Goal: Task Accomplishment & Management: Use online tool/utility

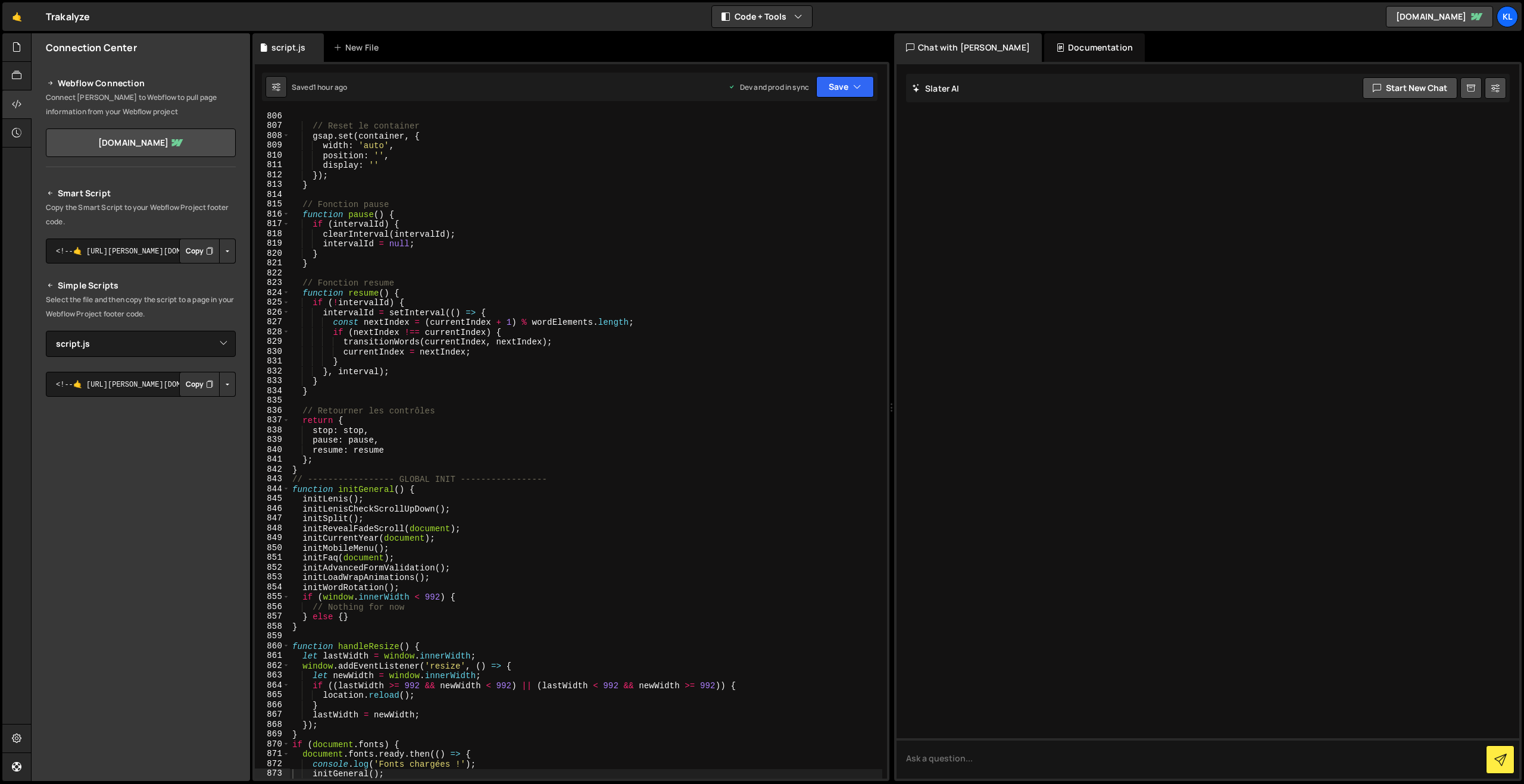
select select "45640"
click at [21, 17] on link "🤙" at bounding box center [17, 17] width 29 height 29
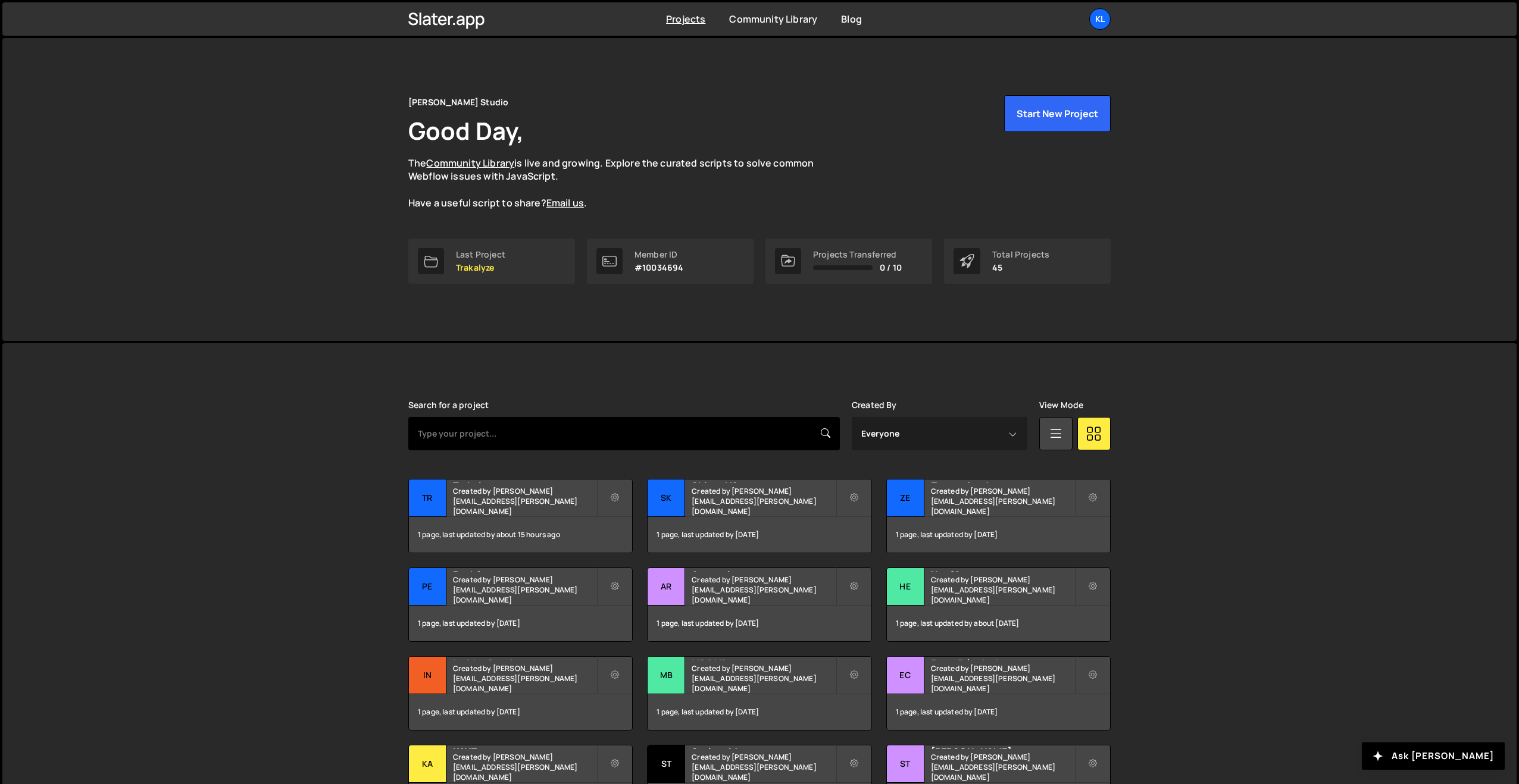
click at [497, 427] on input "text" at bounding box center [624, 434] width 432 height 33
type input "AZ"
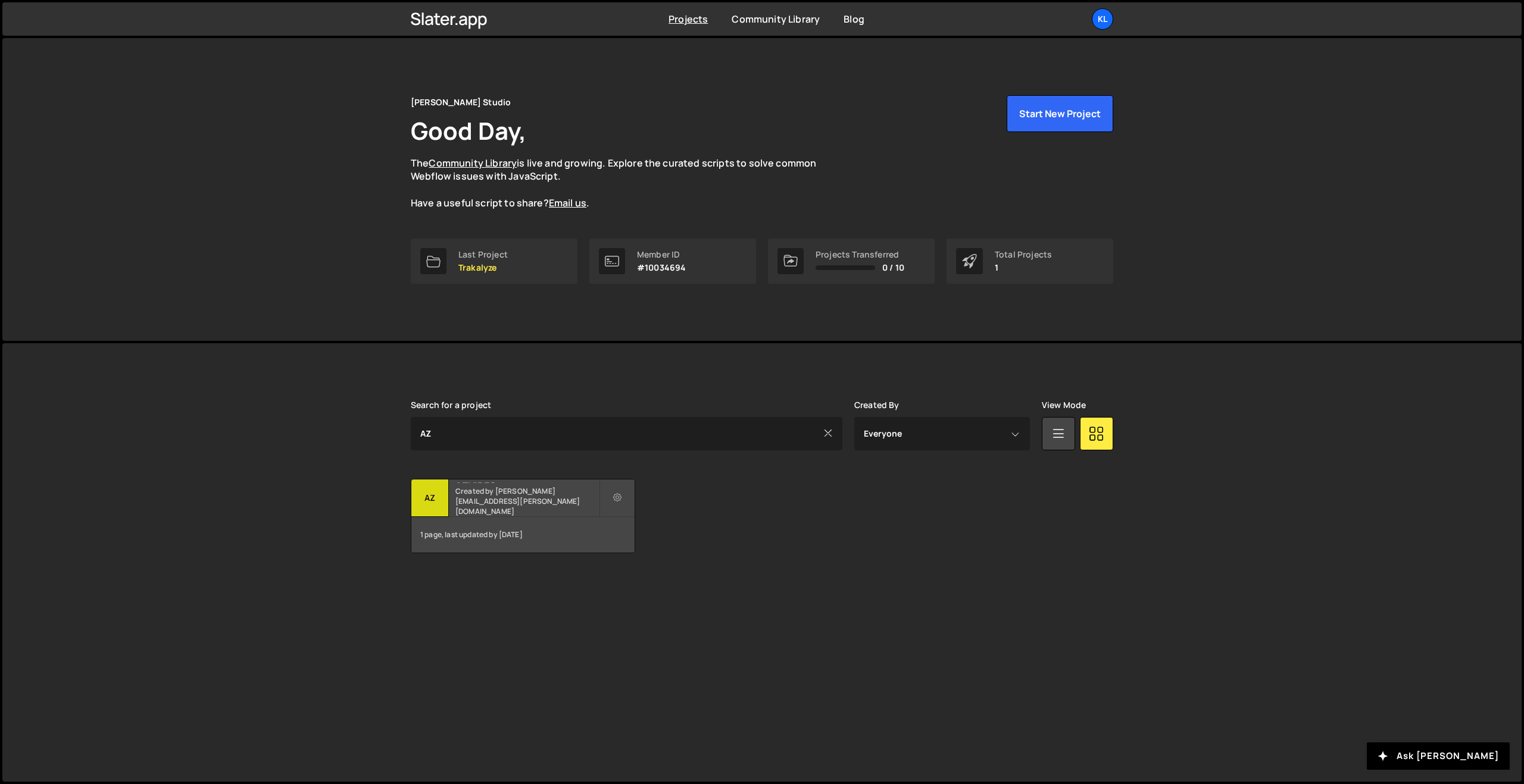
click at [488, 484] on div "AZVIDEO Created by clem.deodat@gmail.com" at bounding box center [523, 498] width 223 height 37
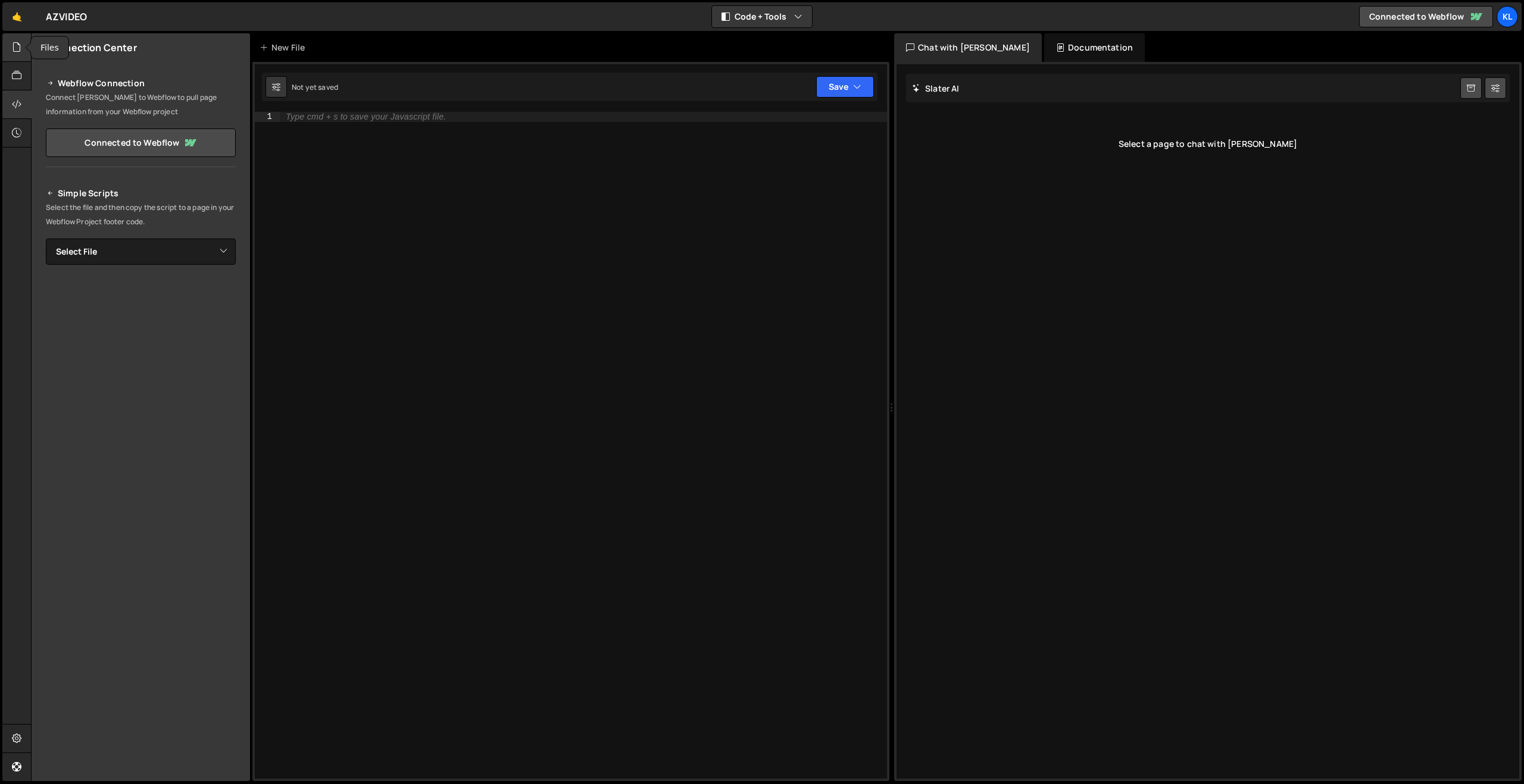
click at [14, 46] on icon at bounding box center [17, 47] width 9 height 13
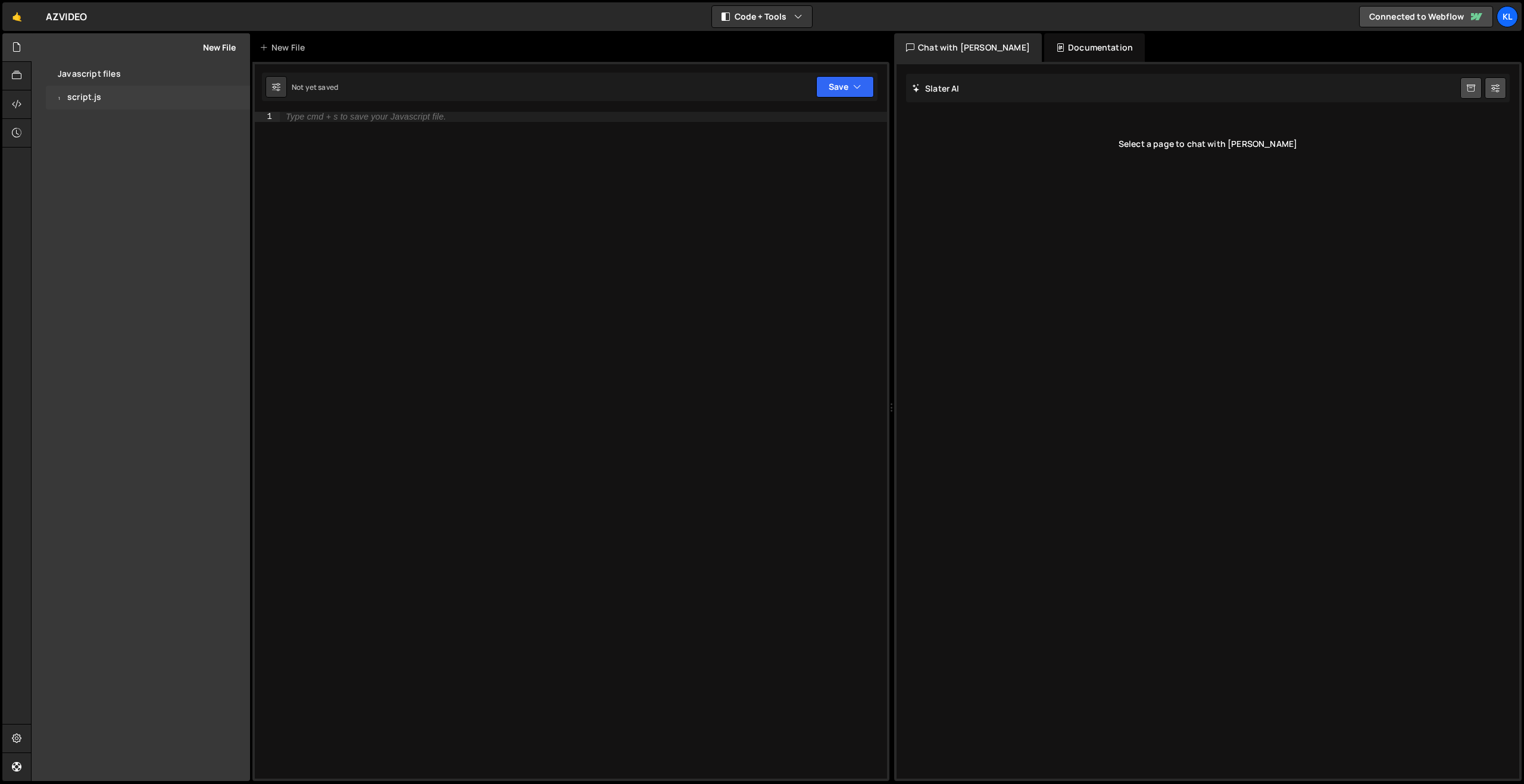
click at [94, 104] on div "1 script.js 0" at bounding box center [148, 97] width 204 height 24
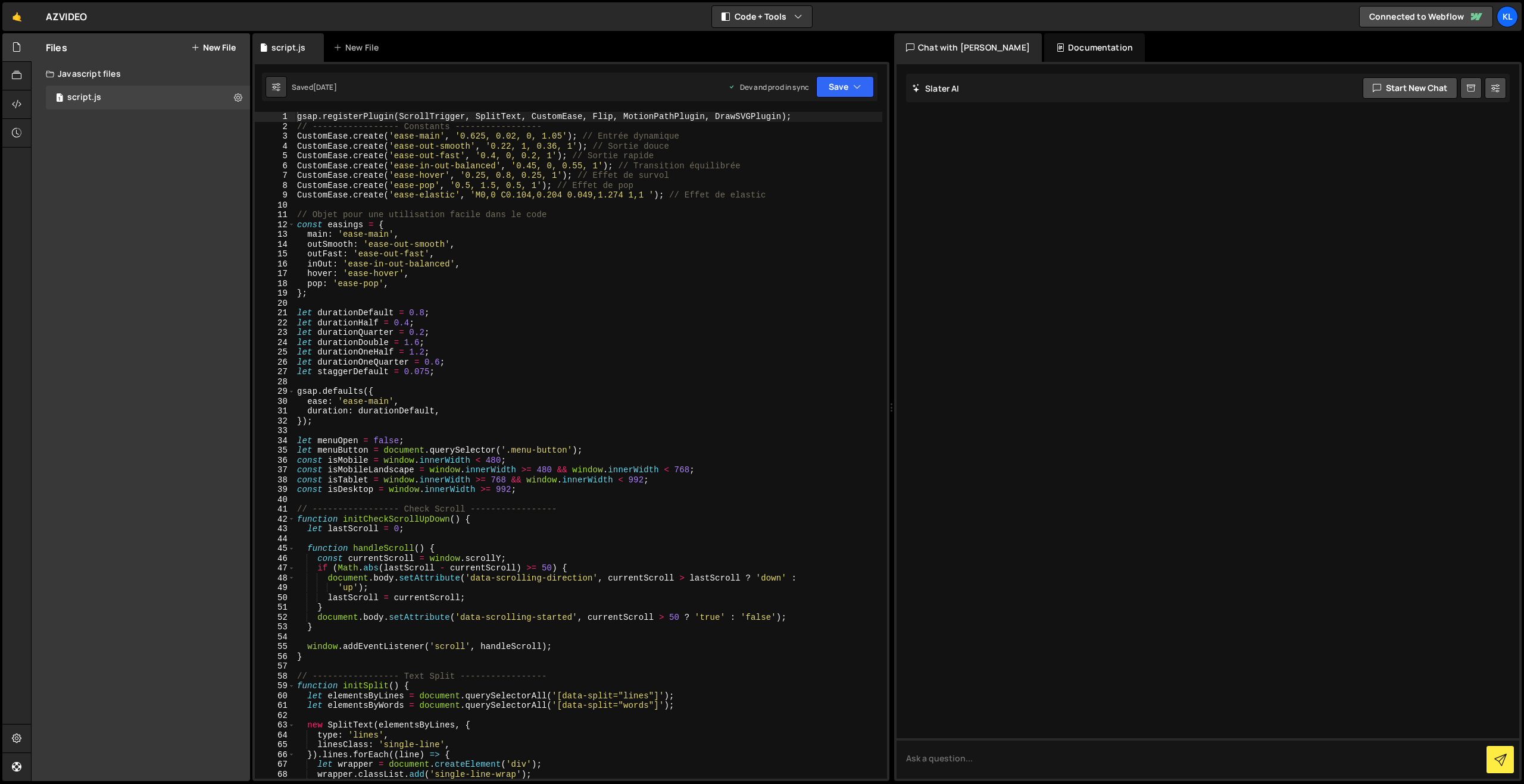
click at [418, 248] on div "gsap . registerPlugin ( ScrollTrigger , SplitText , CustomEase , Flip , MotionP…" at bounding box center [588, 455] width 588 height 687
type textarea "checkMainFontsLoaded();"
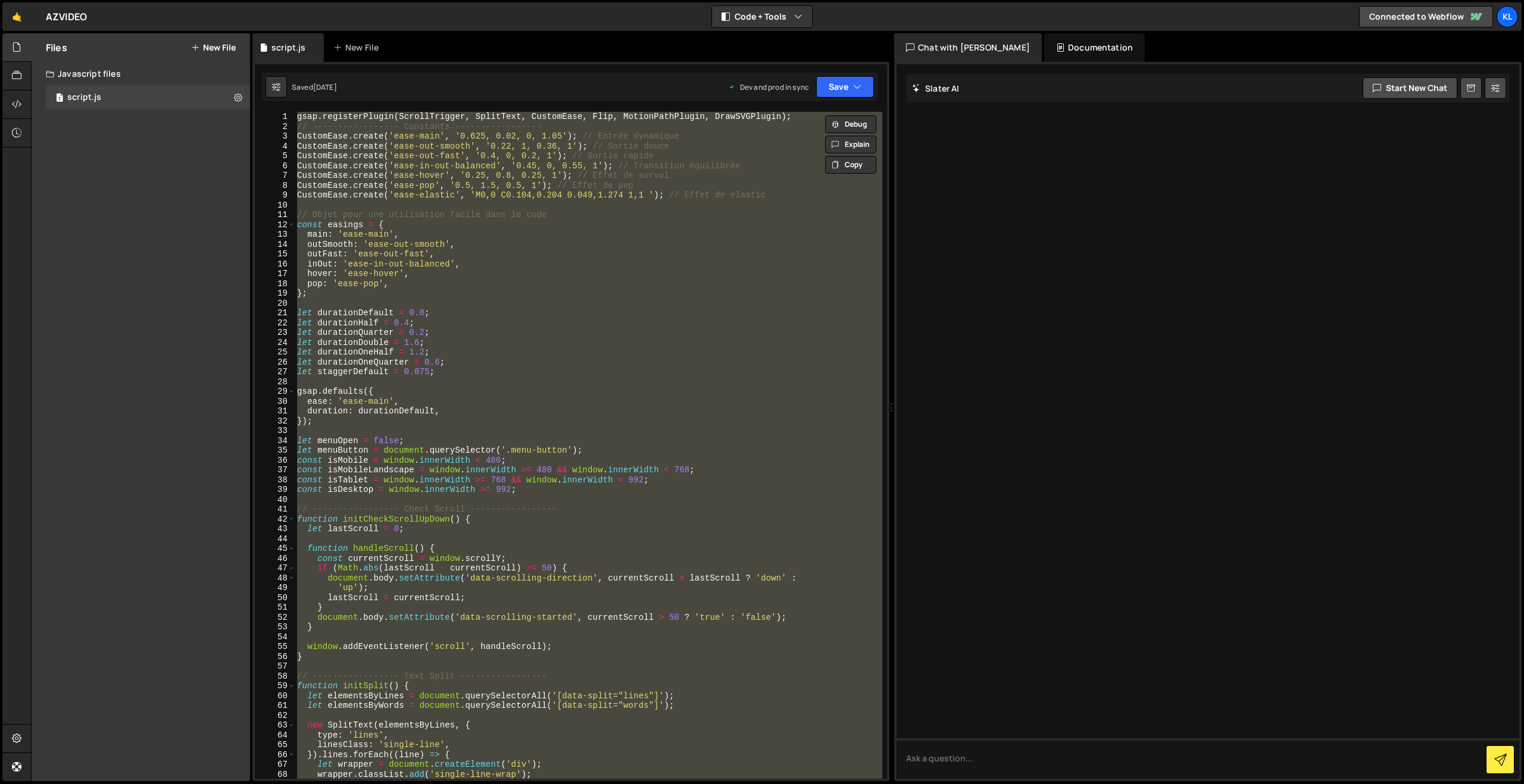
paste textarea
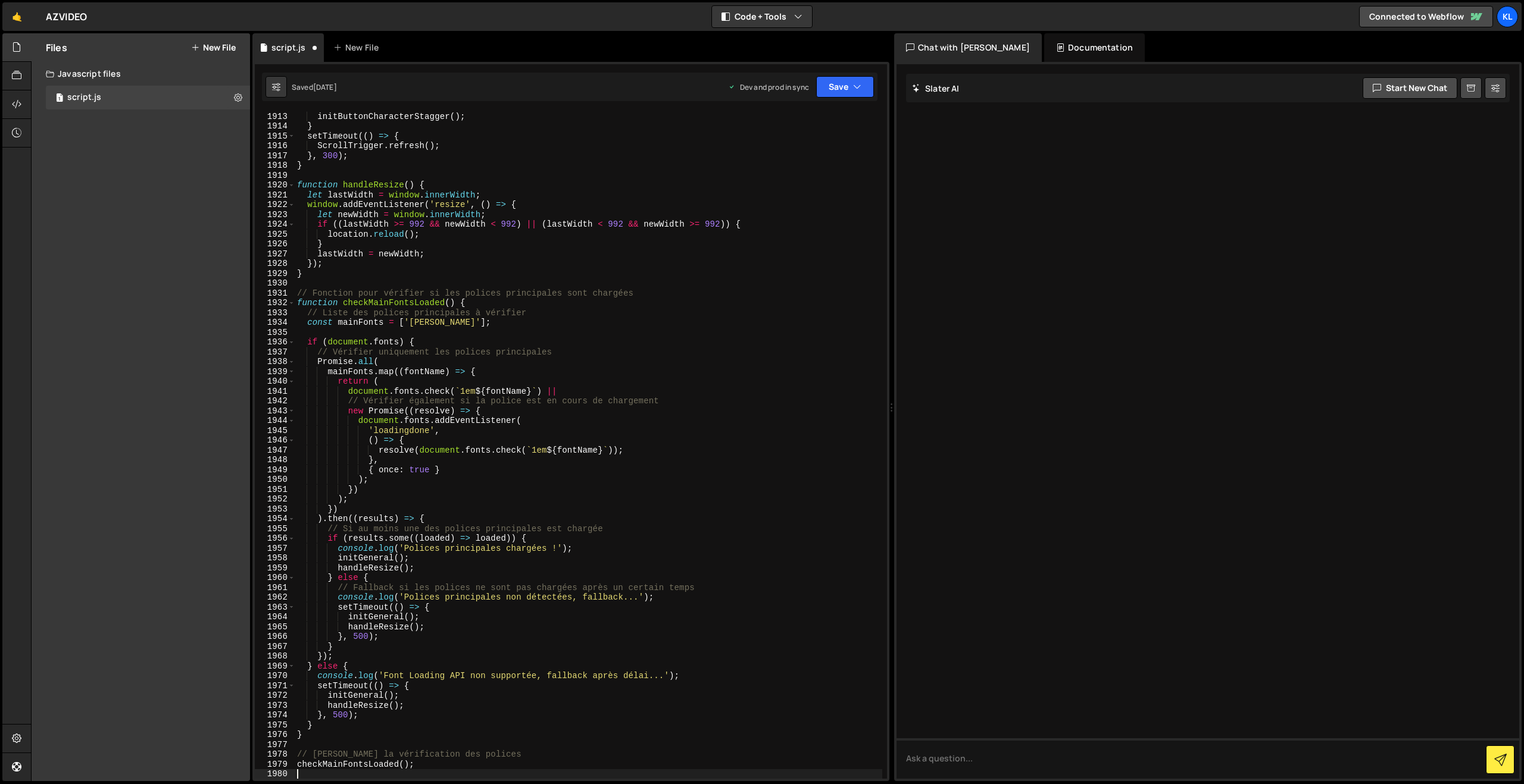
scroll to position [18821, 0]
click at [825, 92] on button "Save" at bounding box center [845, 87] width 58 height 22
click at [775, 159] on div "Save to Production S" at bounding box center [805, 154] width 124 height 12
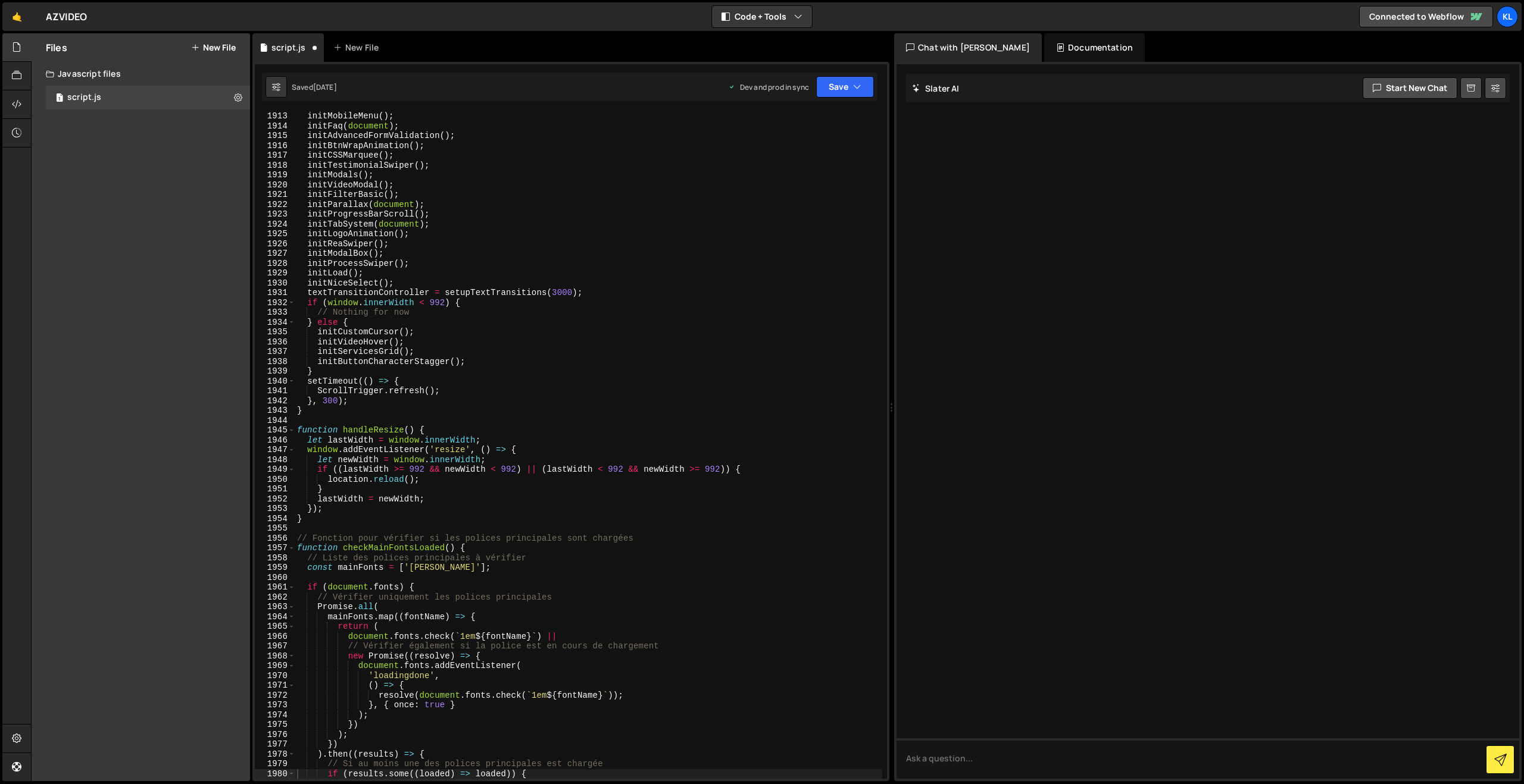
scroll to position [18603, 0]
click at [394, 166] on div "initMobileMenu ( ) ; initFaq ( document ) ; initAdvancedFormValidation ( ) ; in…" at bounding box center [588, 454] width 588 height 687
type textarea "checkMainFontsLoaded();"
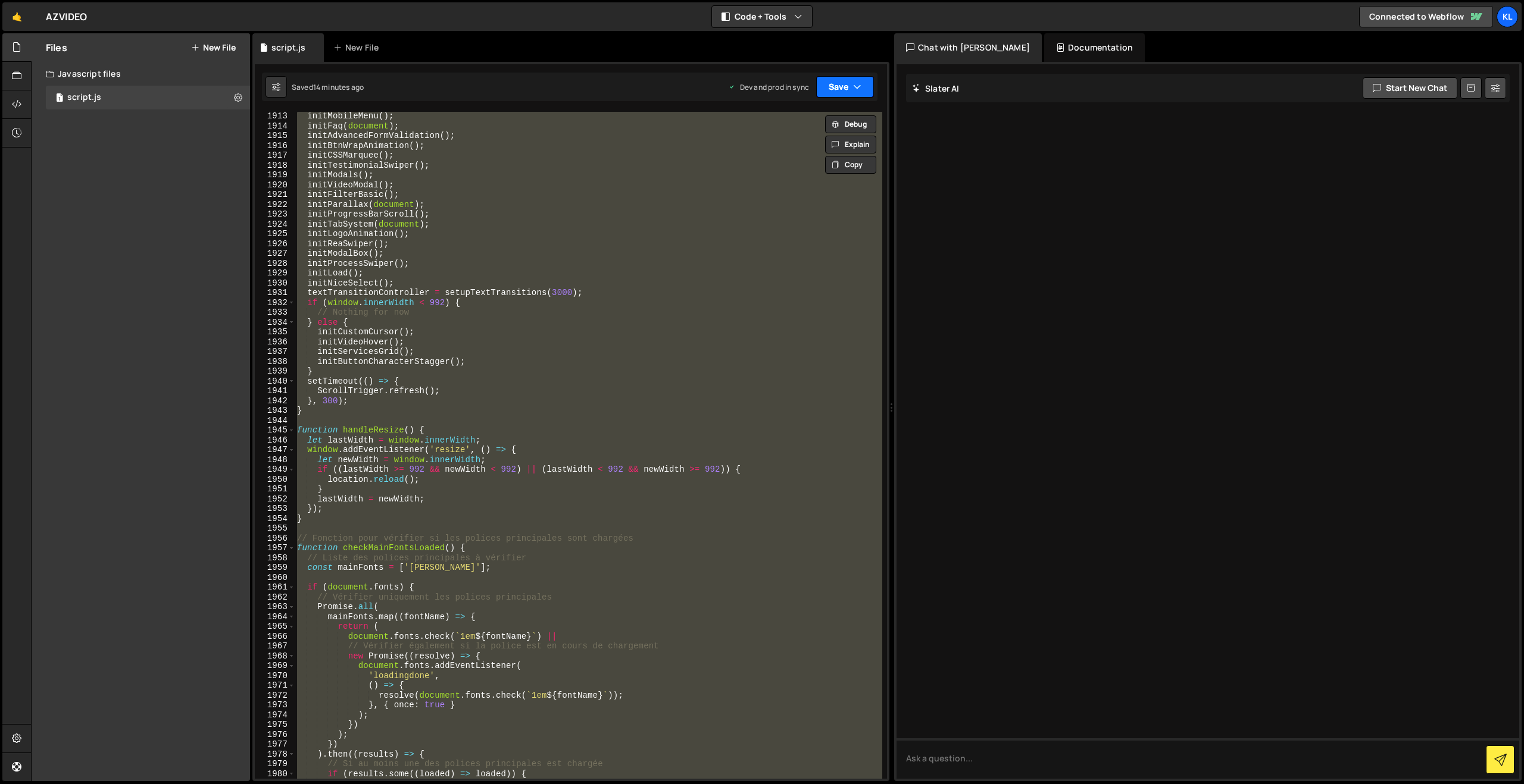
paste textarea
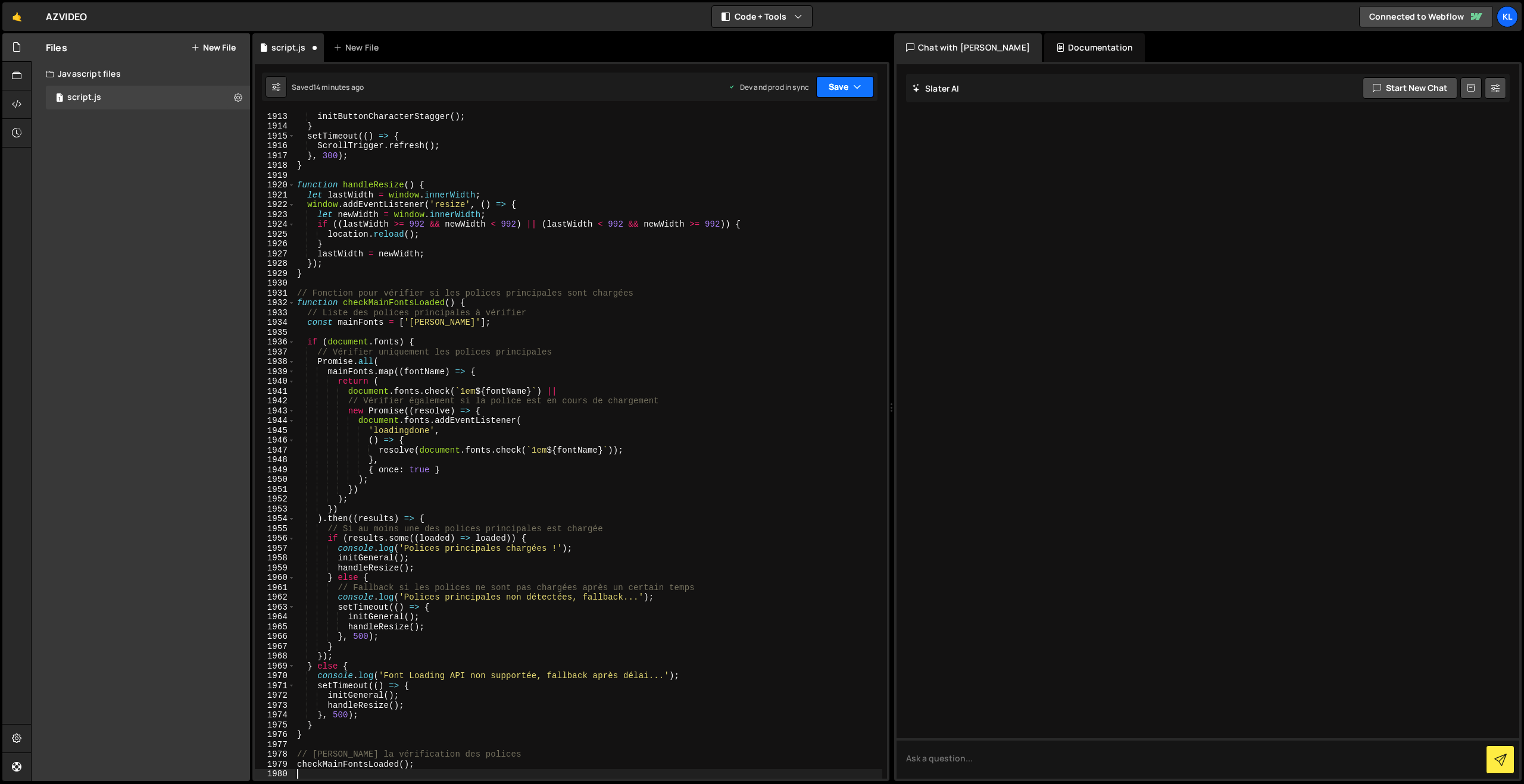
click at [842, 85] on button "Save" at bounding box center [845, 87] width 58 height 22
click at [771, 141] on button "Save to Staging S Saved 14 minutes ago" at bounding box center [805, 124] width 143 height 39
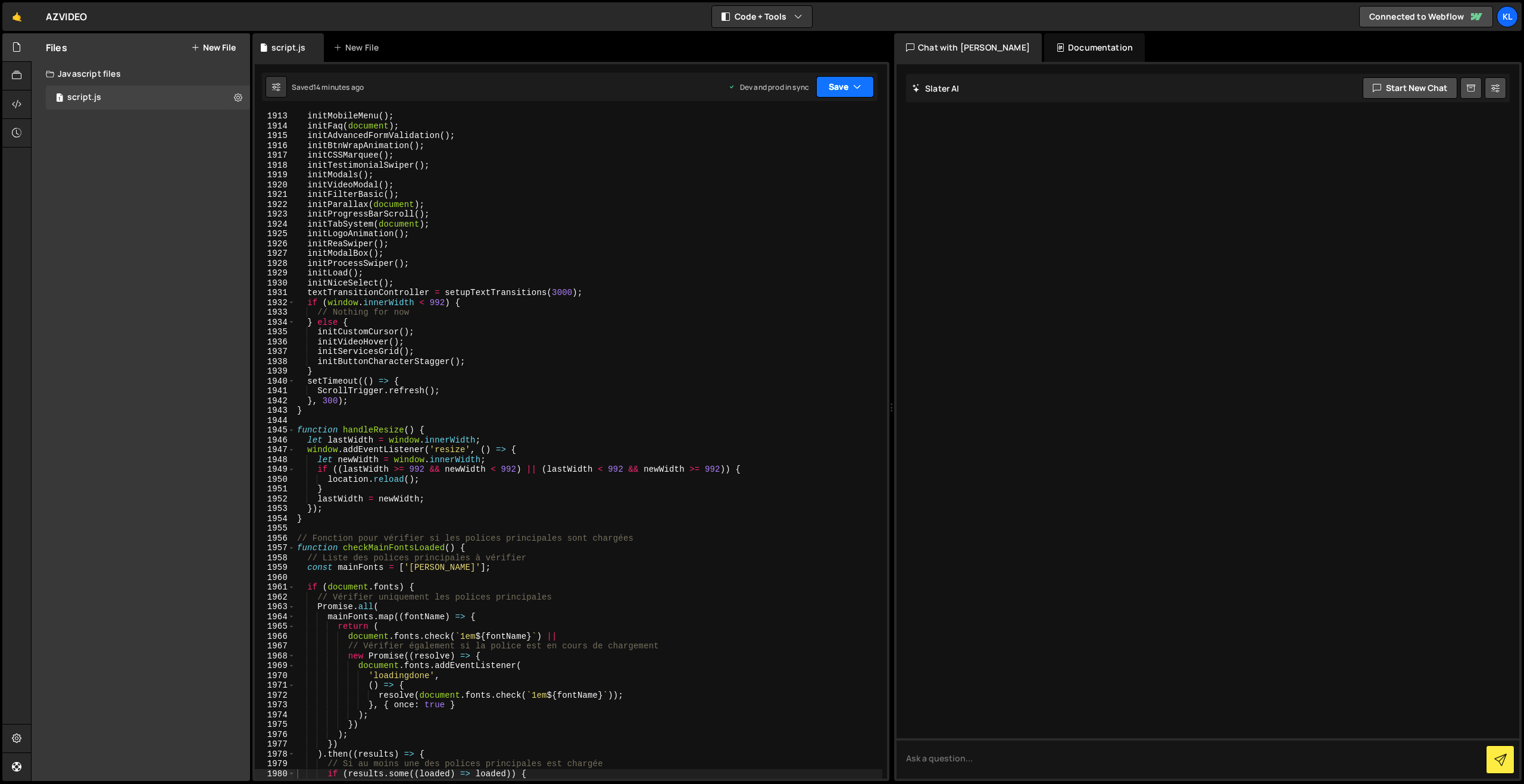
click at [825, 91] on button "Save" at bounding box center [845, 87] width 58 height 22
click at [805, 151] on div "Save to Production S" at bounding box center [805, 154] width 124 height 12
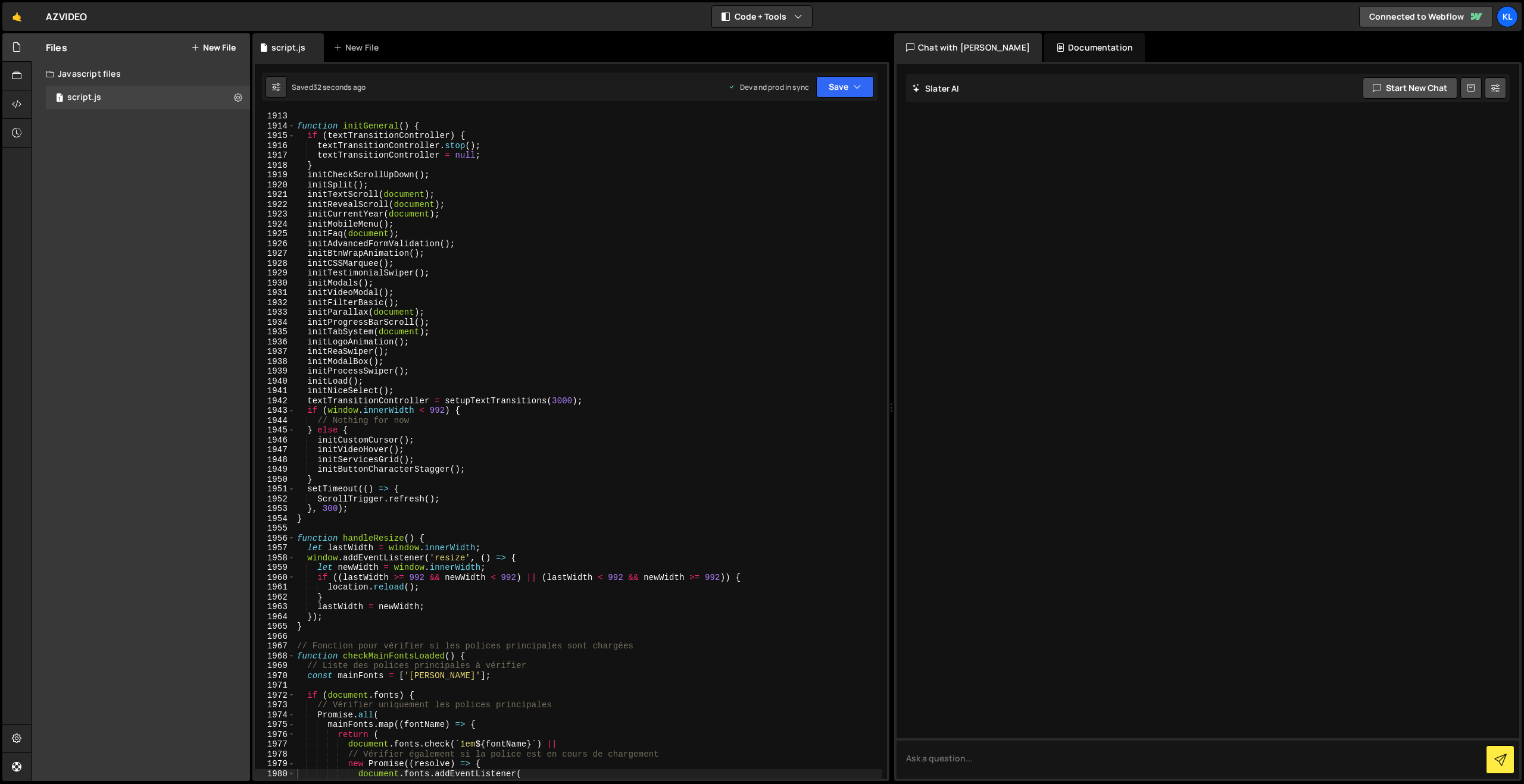
click at [634, 316] on div "function initGeneral ( ) { if ( textTransitionController ) { textTransitionCont…" at bounding box center [588, 454] width 588 height 687
type textarea "checkMainFontsLoaded();"
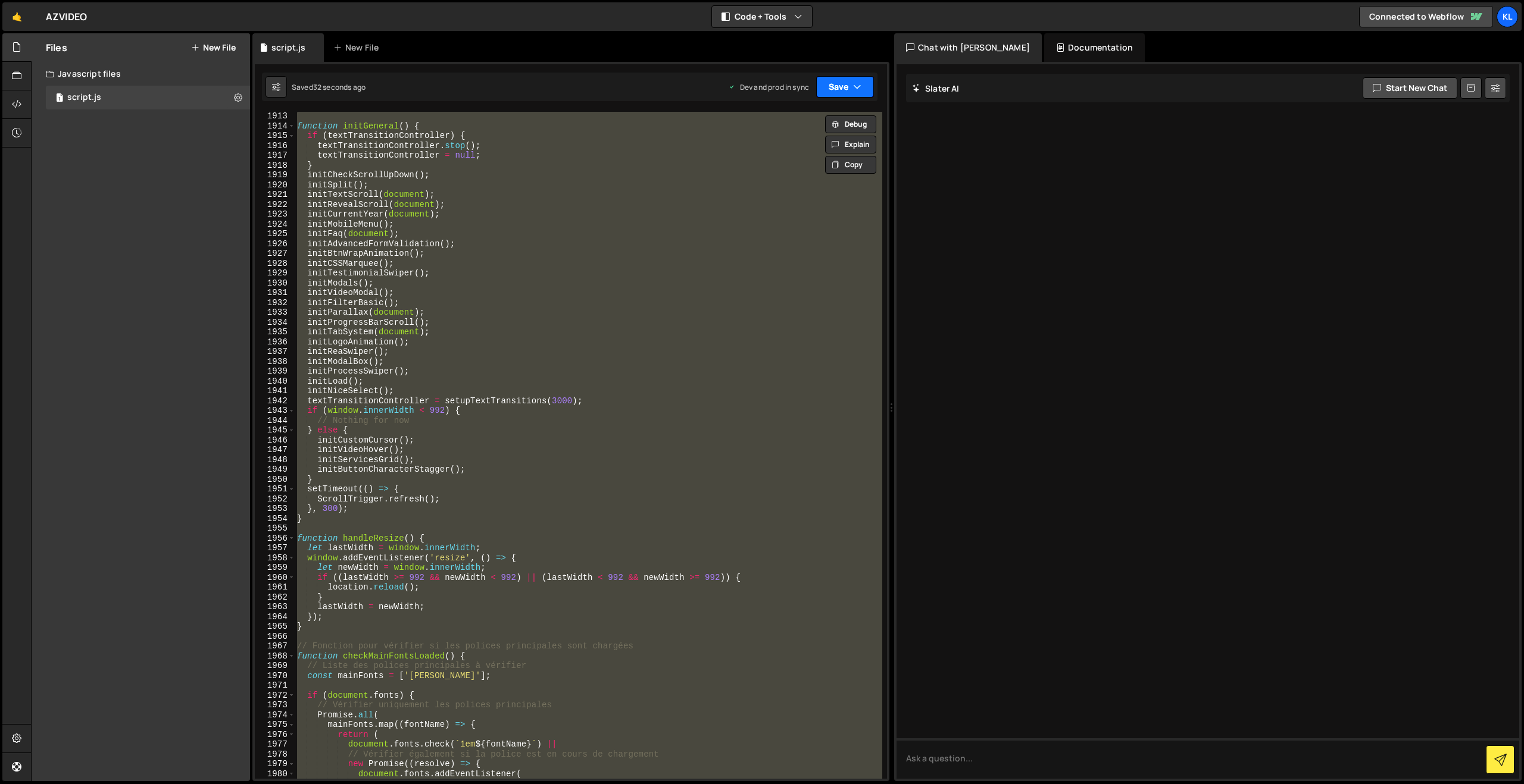
paste textarea
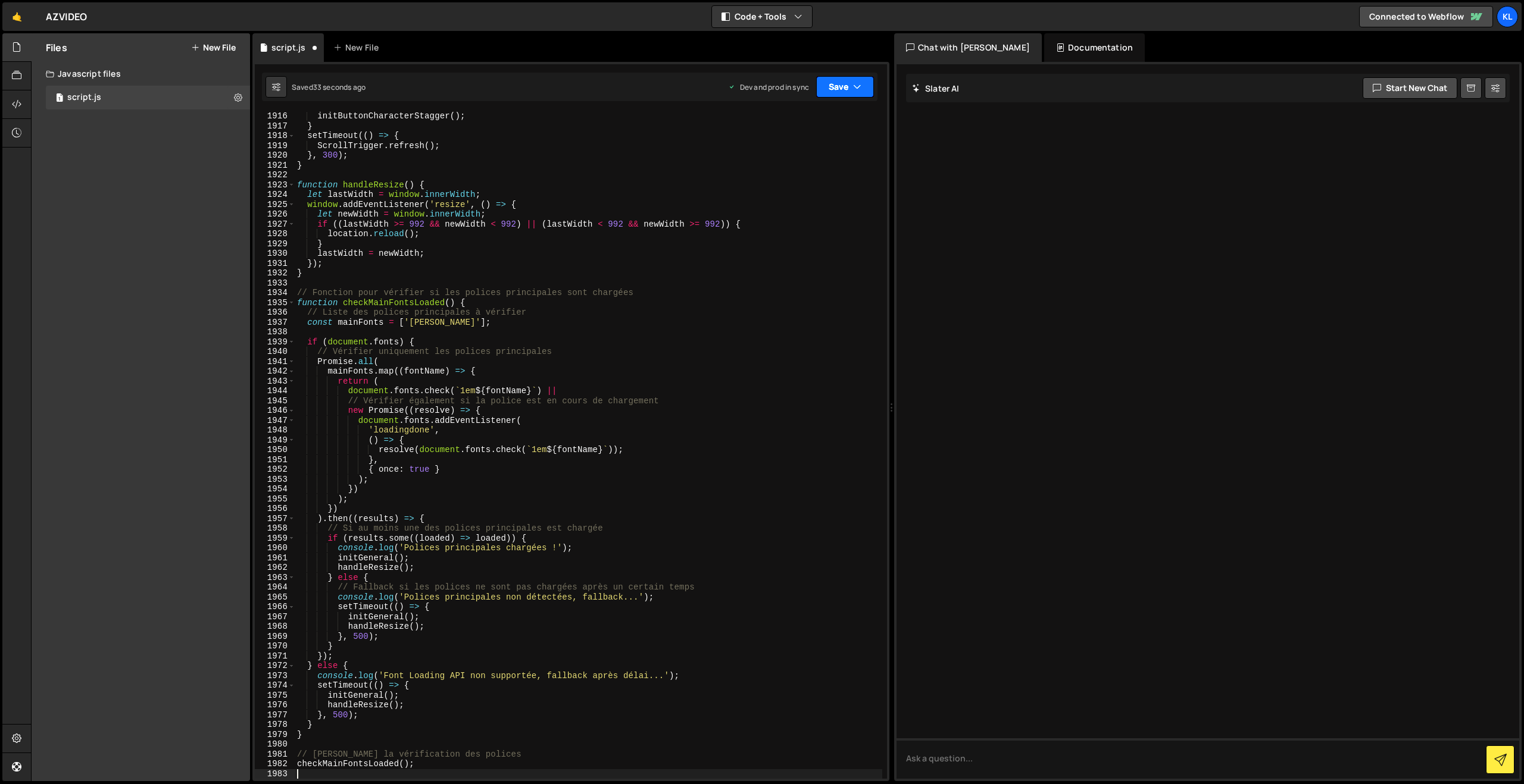
click at [832, 90] on button "Save" at bounding box center [845, 87] width 58 height 22
drag, startPoint x: 792, startPoint y: 159, endPoint x: 627, endPoint y: 46, distance: 200.0
click at [792, 159] on div "Save to Production S" at bounding box center [805, 154] width 124 height 12
